Goal: Task Accomplishment & Management: Manage account settings

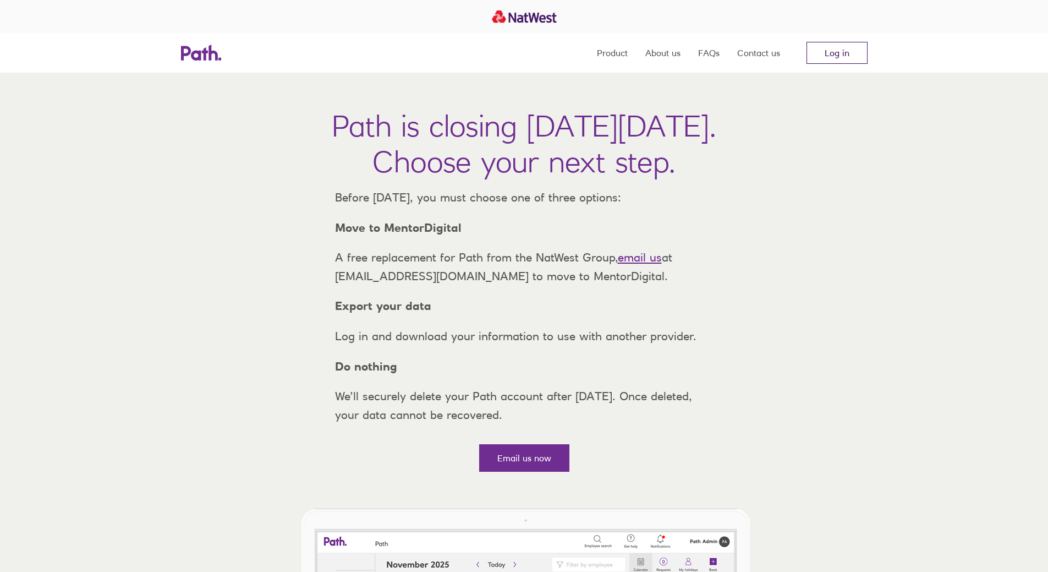
click at [838, 55] on link "Log in" at bounding box center [836, 53] width 61 height 22
click at [600, 57] on link "Product" at bounding box center [612, 53] width 31 height 40
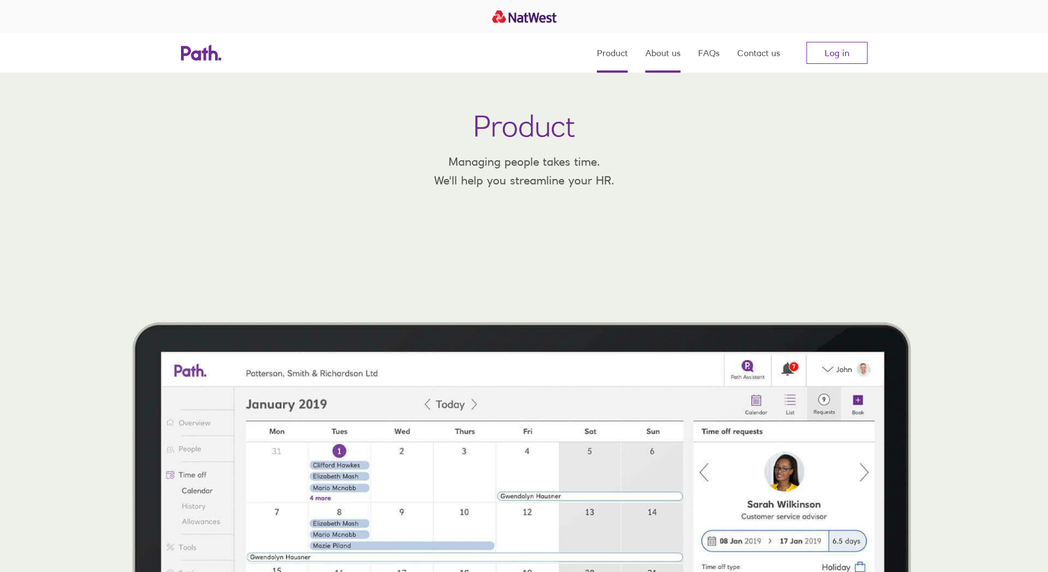
click at [666, 58] on link "About us" at bounding box center [662, 53] width 35 height 40
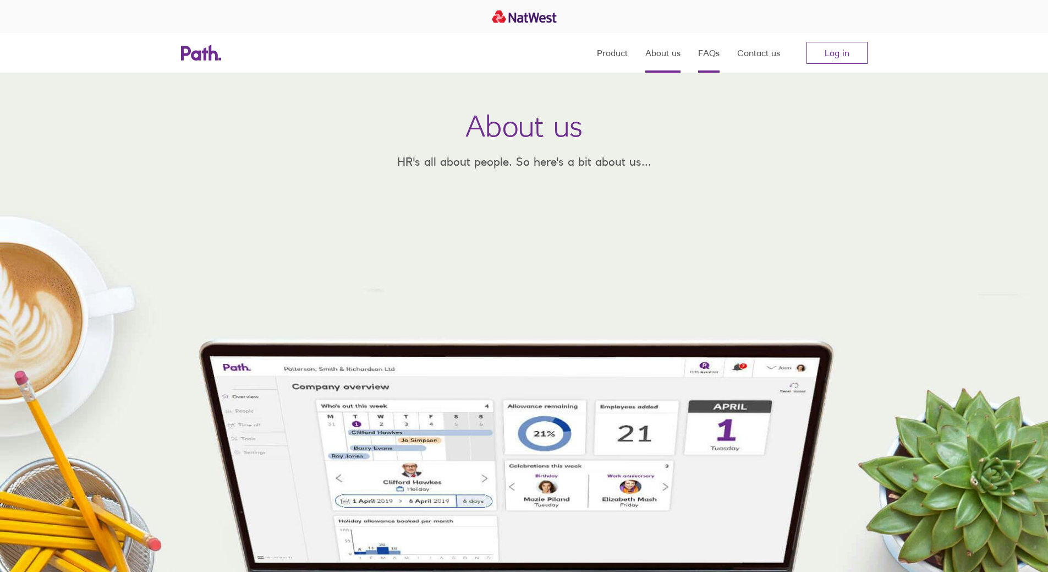
click at [708, 59] on link "FAQs" at bounding box center [708, 53] width 21 height 40
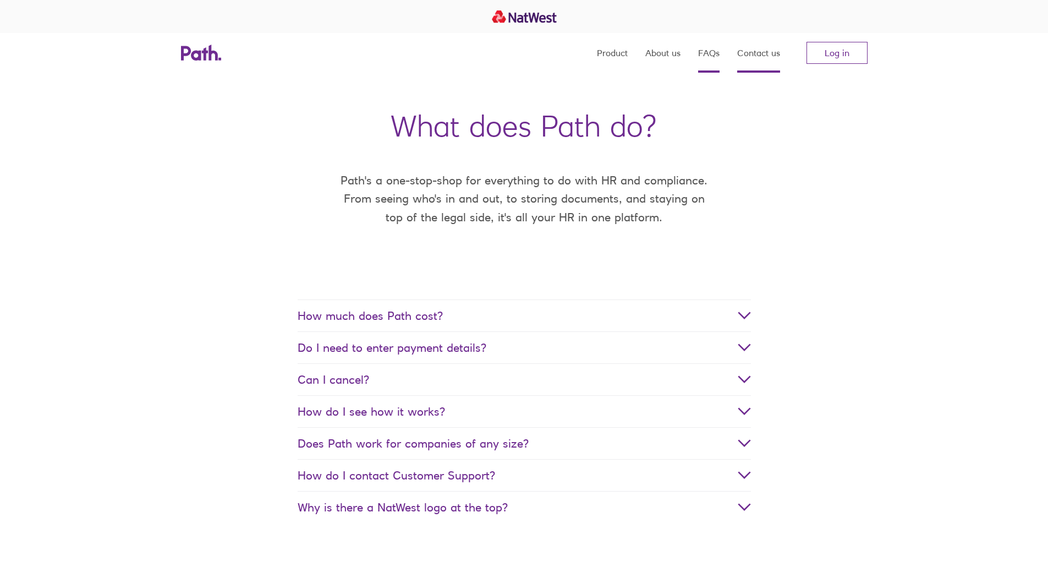
click at [762, 57] on link "Contact us" at bounding box center [758, 53] width 43 height 40
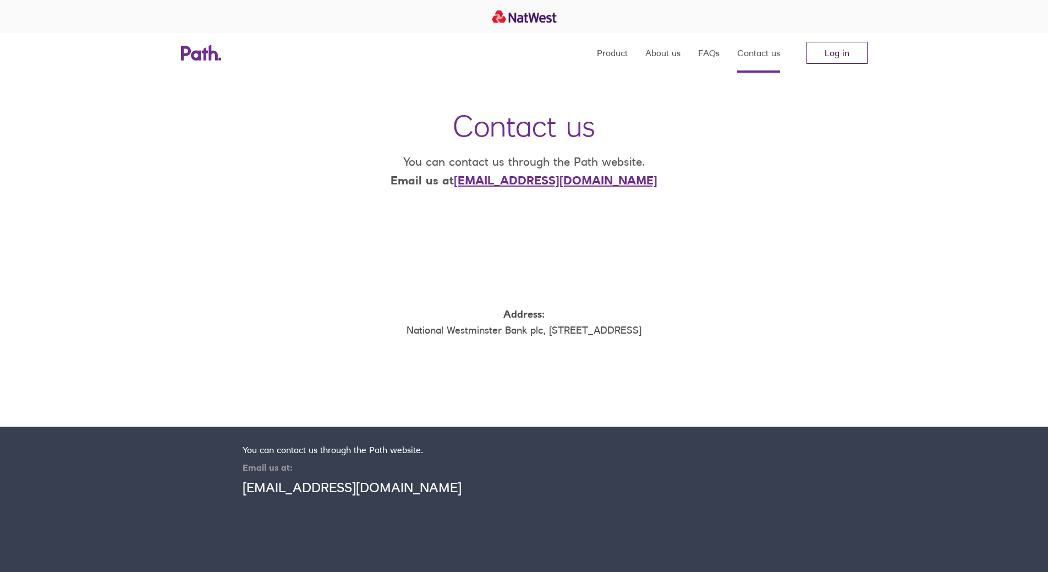
click at [828, 46] on link "Log in" at bounding box center [836, 53] width 61 height 22
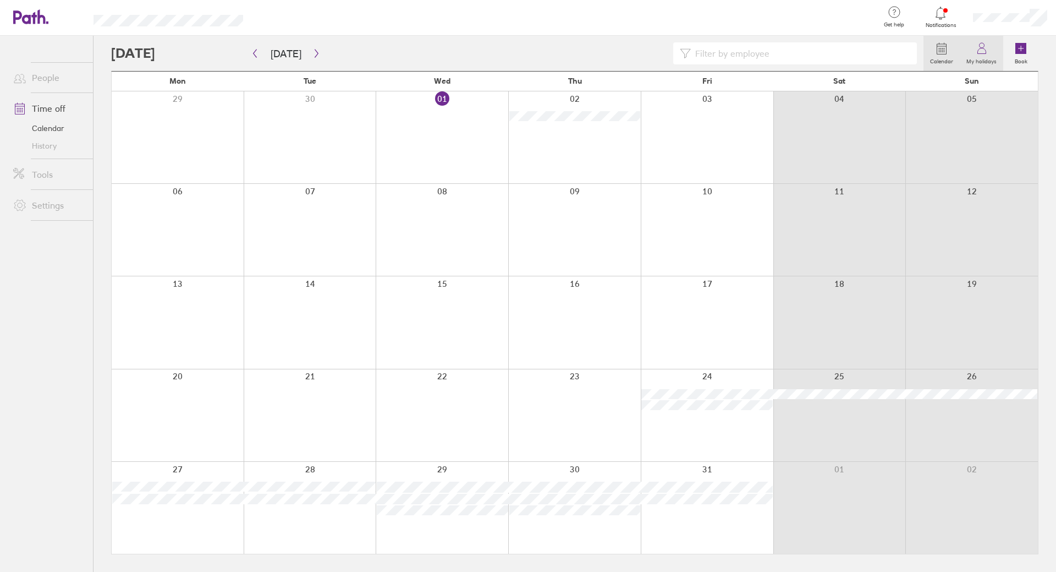
click at [975, 58] on label "My holidays" at bounding box center [981, 60] width 43 height 10
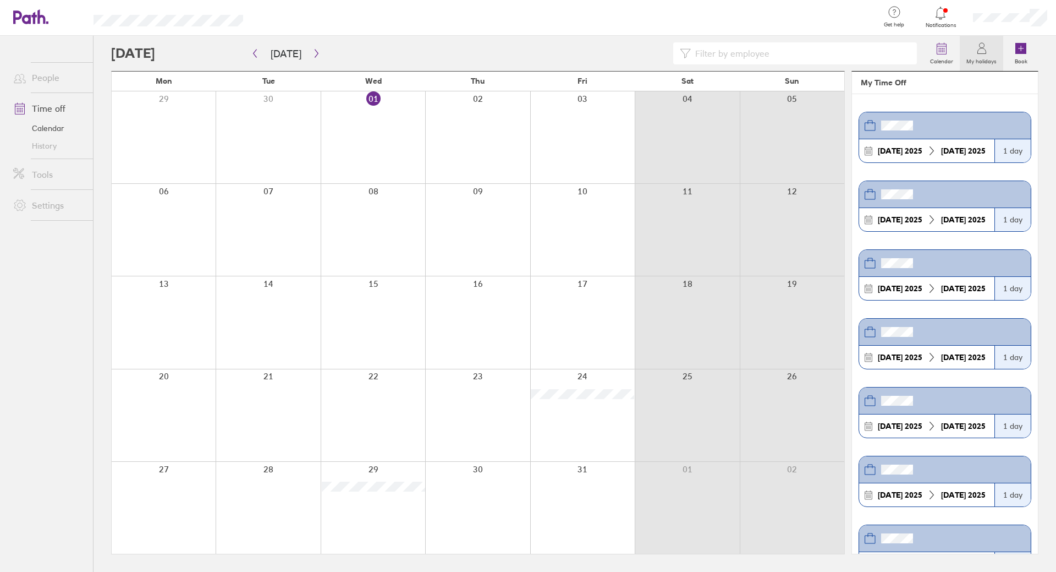
click at [979, 362] on div "[DATE] [DATE]" at bounding box center [926, 356] width 135 height 23
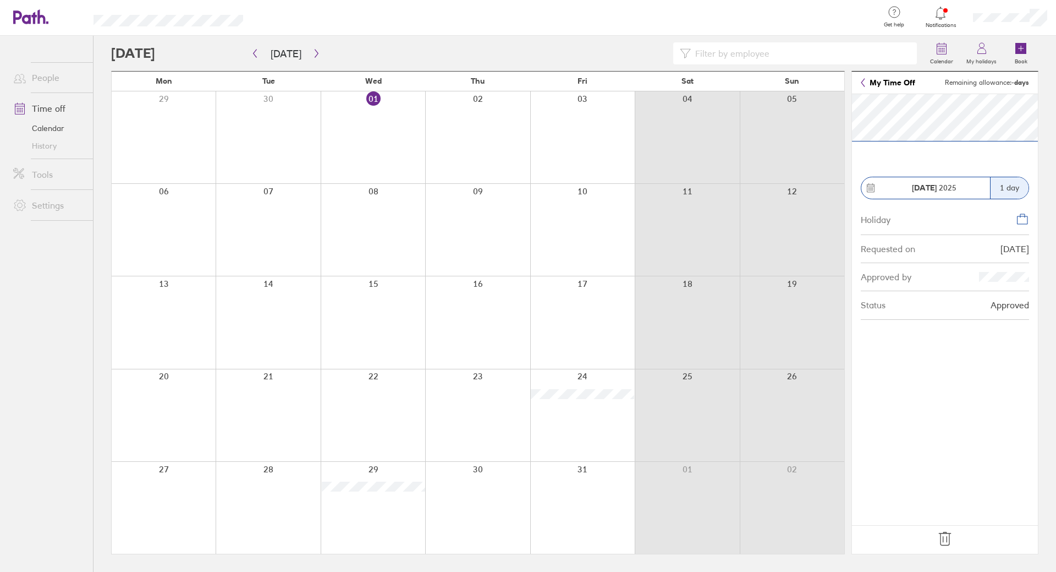
click at [940, 538] on icon at bounding box center [945, 539] width 18 height 18
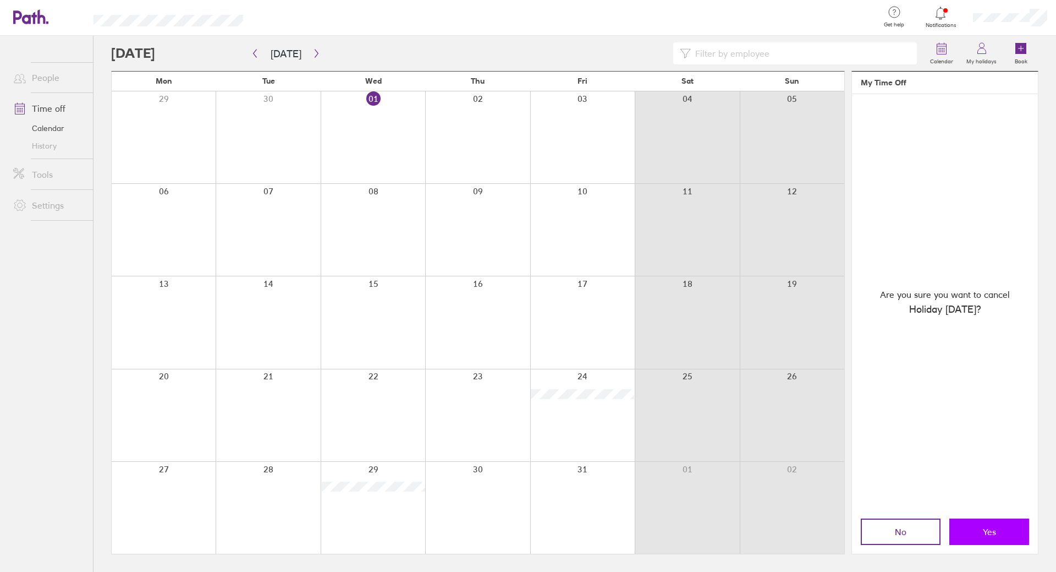
click at [982, 544] on button "Yes" at bounding box center [989, 531] width 80 height 26
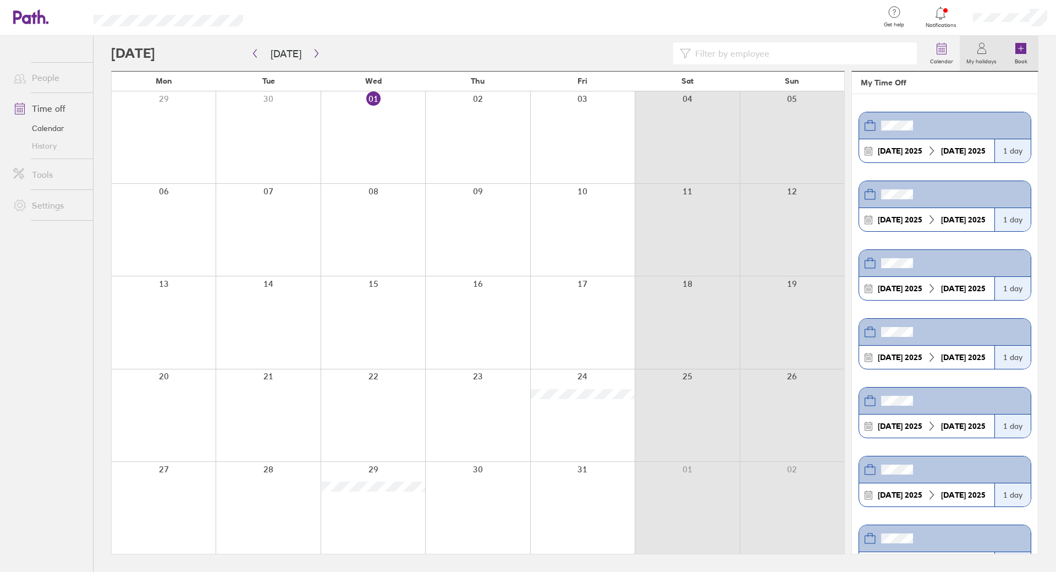
click at [1021, 50] on g at bounding box center [1020, 48] width 11 height 11
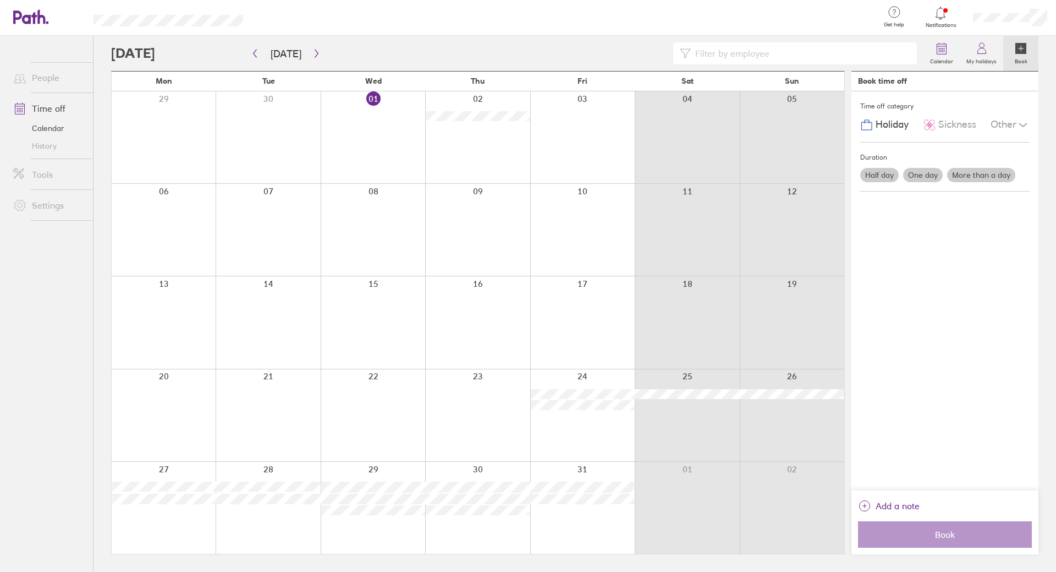
click at [926, 179] on label "One day" at bounding box center [923, 175] width 40 height 14
click at [0, 0] on input "One day" at bounding box center [0, 0] width 0 height 0
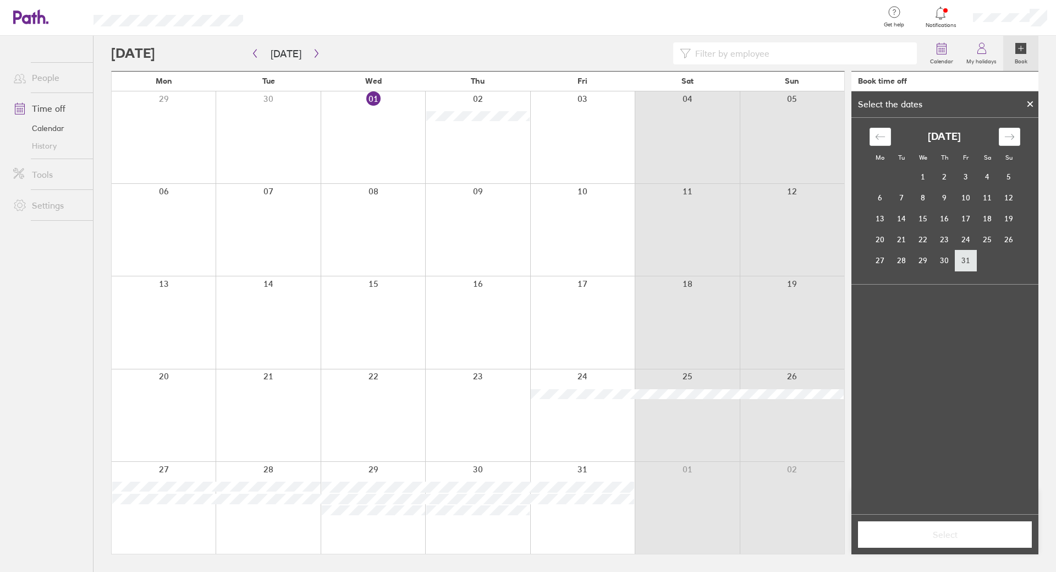
click at [961, 262] on td "31" at bounding box center [966, 260] width 21 height 21
click at [904, 544] on button "Select" at bounding box center [945, 534] width 174 height 26
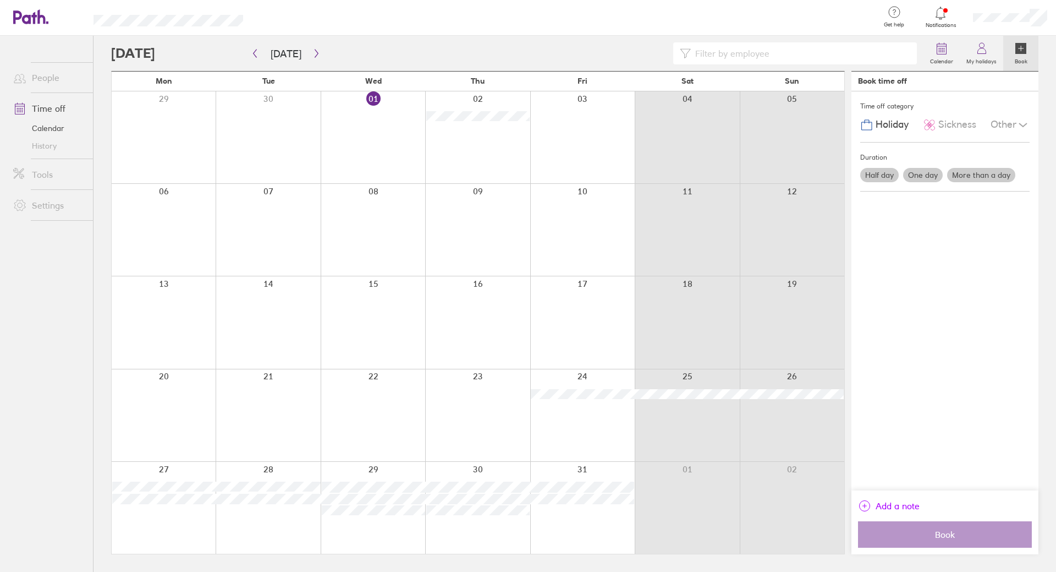
click at [862, 507] on icon "link" at bounding box center [864, 505] width 13 height 13
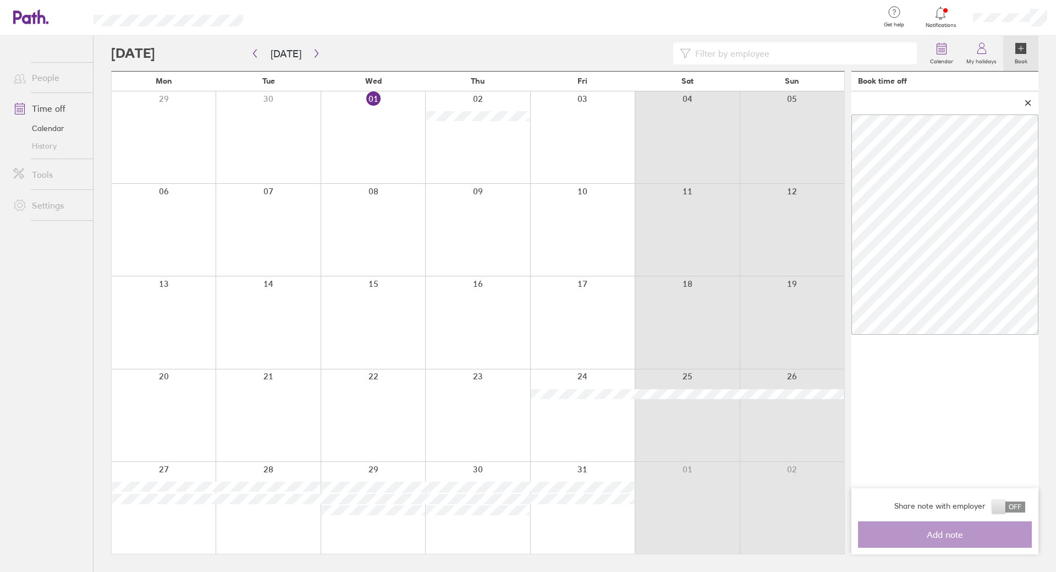
click at [932, 441] on div "Share note with employer Add note" at bounding box center [945, 322] width 187 height 463
click at [1010, 503] on span at bounding box center [1008, 506] width 33 height 11
click at [1025, 509] on input "checkbox" at bounding box center [1025, 509] width 0 height 0
click at [999, 508] on span at bounding box center [1008, 506] width 33 height 11
click at [1025, 509] on input "checkbox" at bounding box center [1025, 509] width 0 height 0
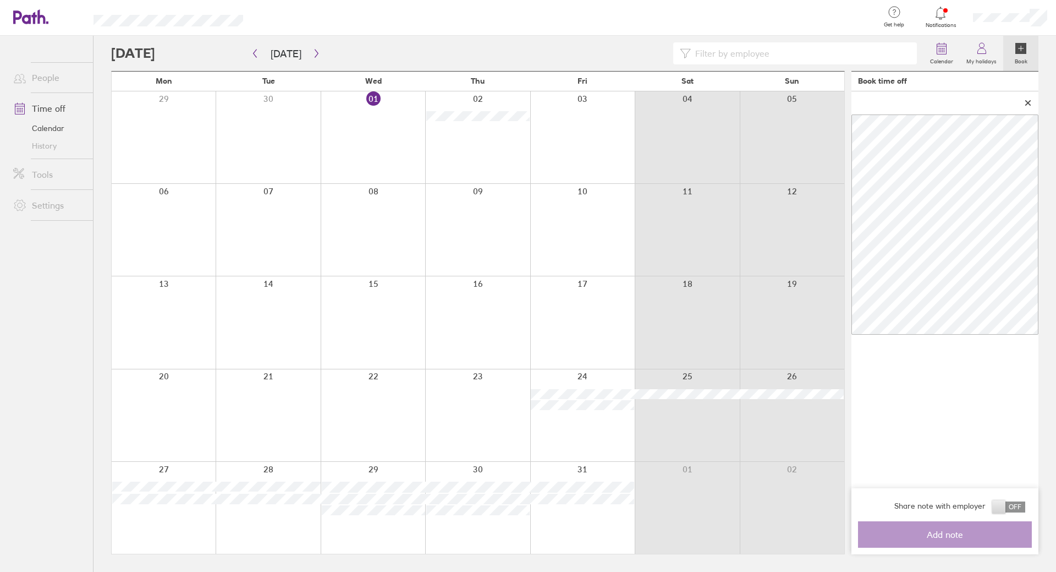
click at [949, 430] on div "Share note with employer Add note" at bounding box center [945, 322] width 187 height 463
click at [1028, 99] on div at bounding box center [945, 102] width 187 height 23
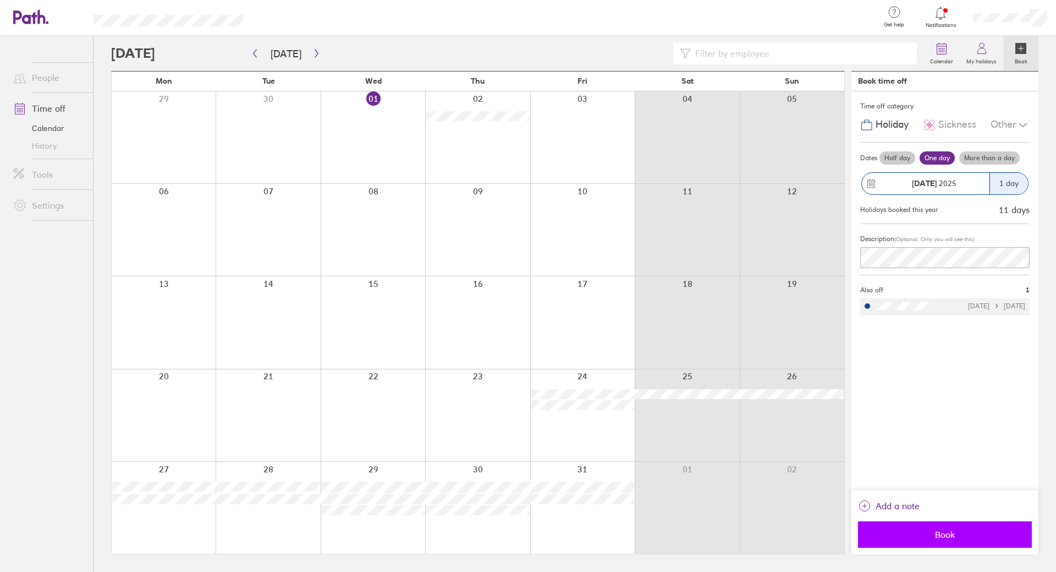
click at [949, 524] on button "Book" at bounding box center [945, 534] width 174 height 26
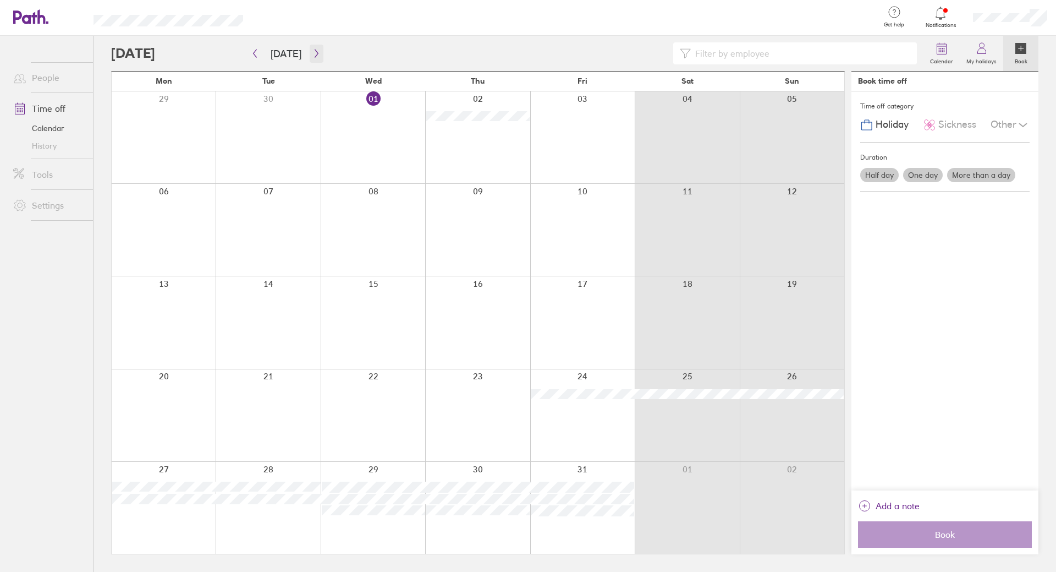
click at [313, 58] on button "button" at bounding box center [317, 54] width 14 height 18
click at [312, 57] on icon "button" at bounding box center [316, 53] width 8 height 9
